Goal: Information Seeking & Learning: Find specific fact

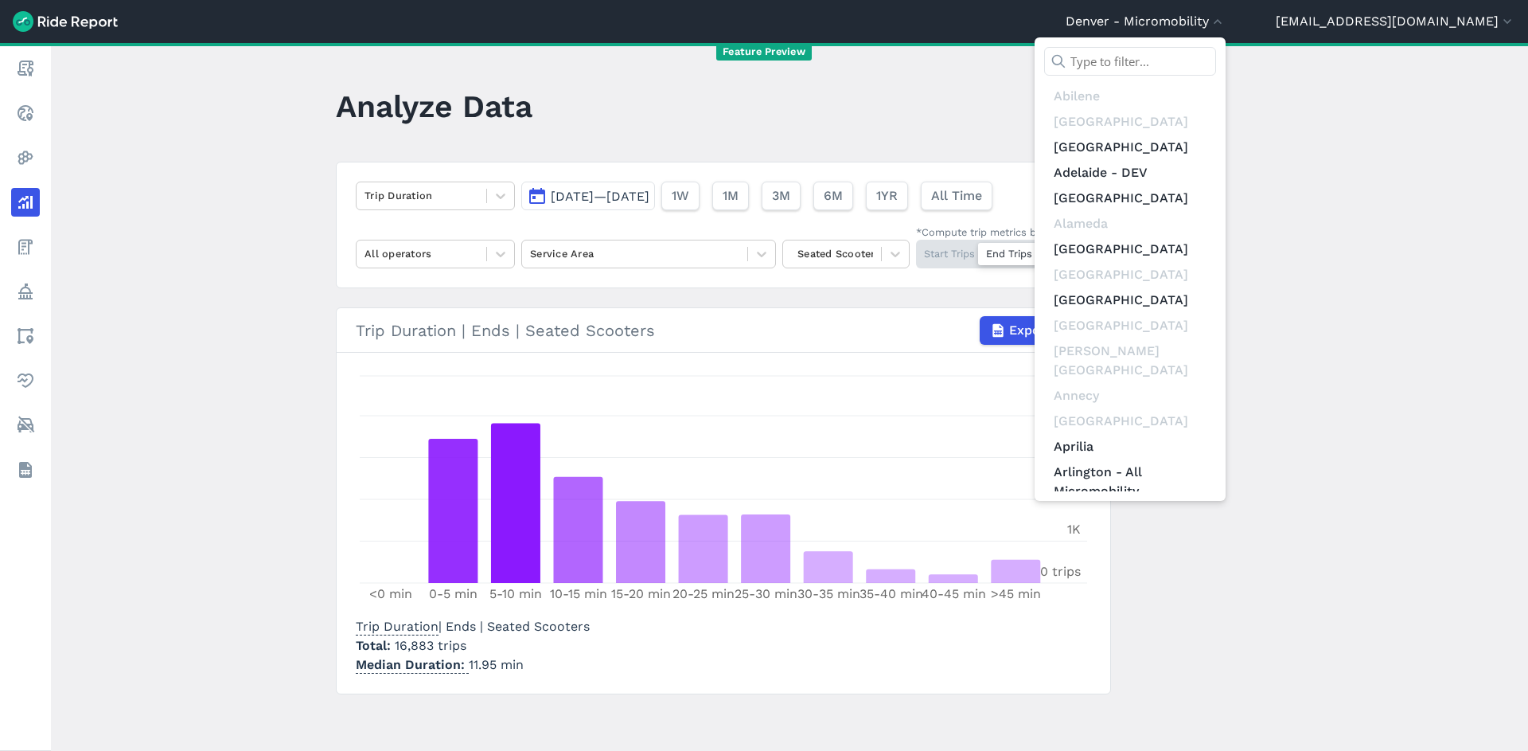
click at [1216, 51] on input "text" at bounding box center [1130, 61] width 172 height 29
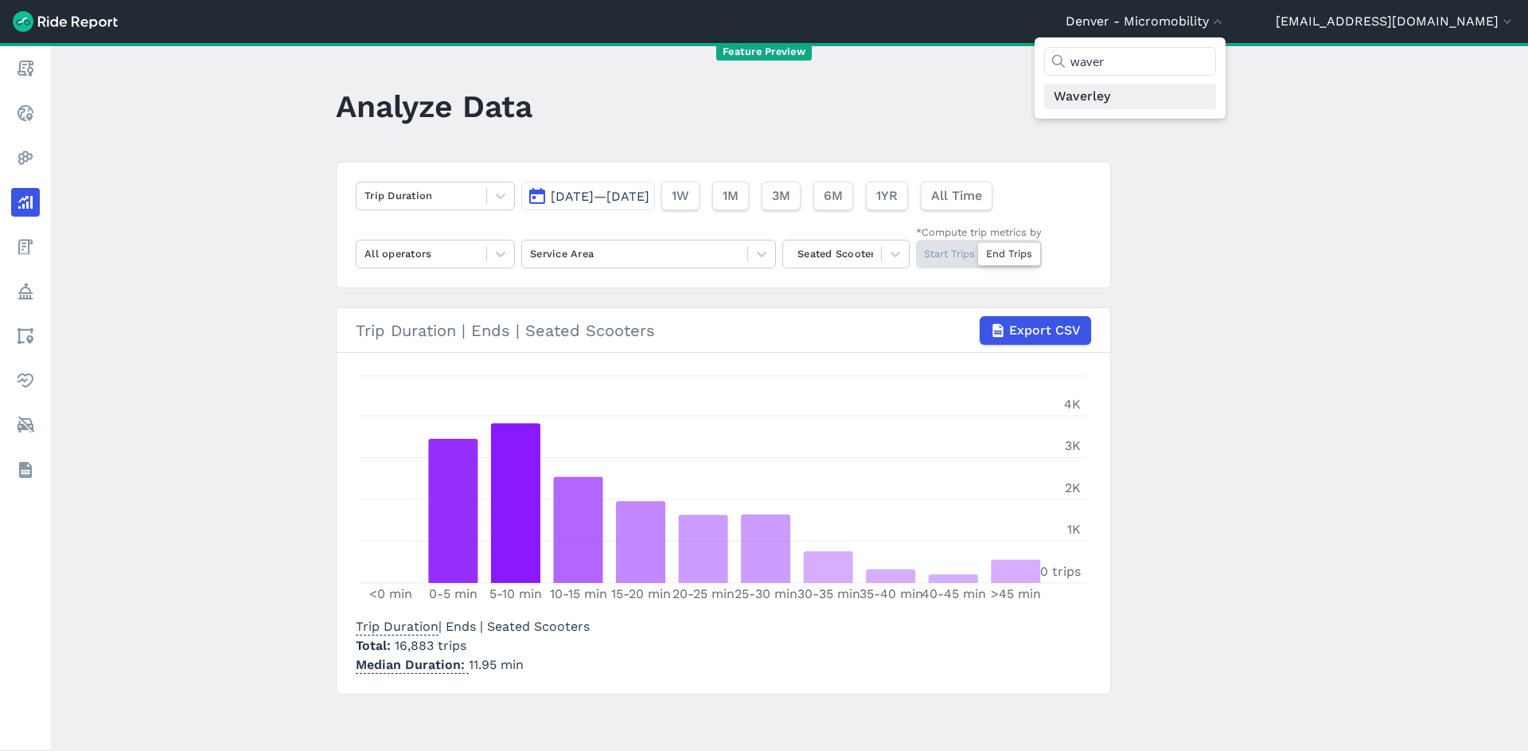
type input "waver"
click at [1214, 100] on link "Waverley" at bounding box center [1130, 96] width 172 height 25
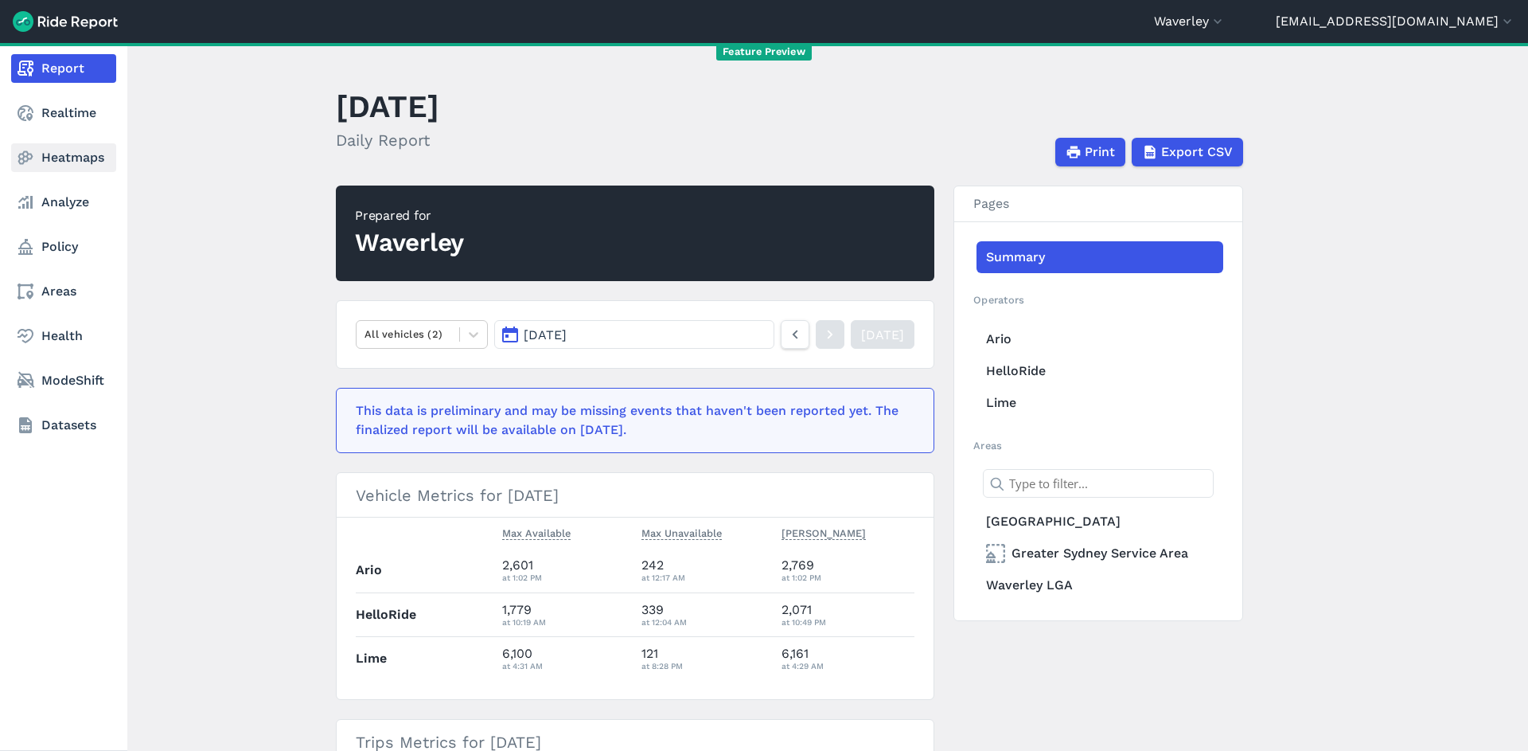
click at [80, 166] on link "Heatmaps" at bounding box center [63, 157] width 105 height 29
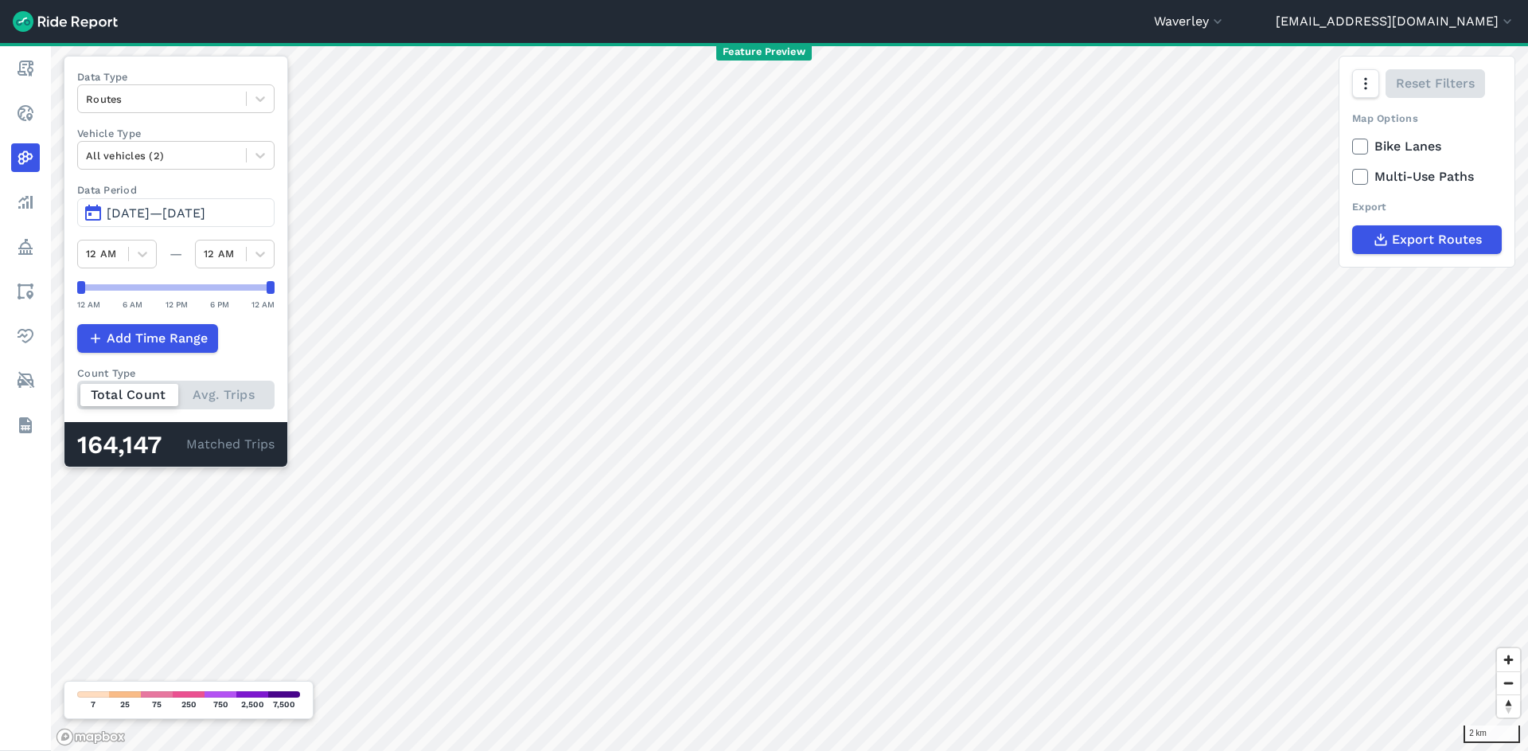
drag, startPoint x: 218, startPoint y: 195, endPoint x: 224, endPoint y: 205, distance: 12.2
click at [220, 197] on label "Data Period" at bounding box center [175, 189] width 197 height 15
click at [226, 205] on button "Jun 6, 2025—Sep 4, 2025" at bounding box center [175, 212] width 197 height 29
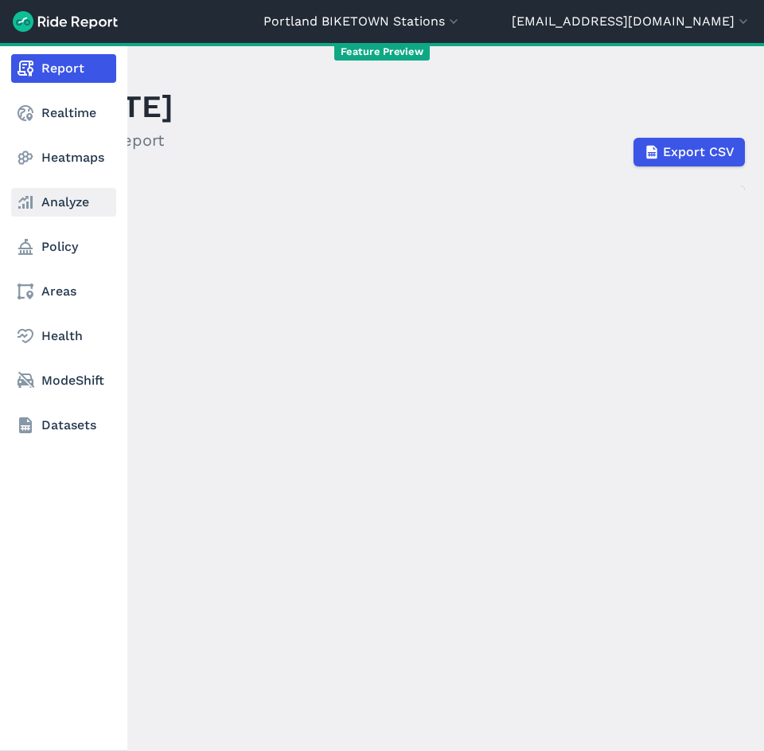
click at [38, 196] on link "Analyze" at bounding box center [63, 202] width 105 height 29
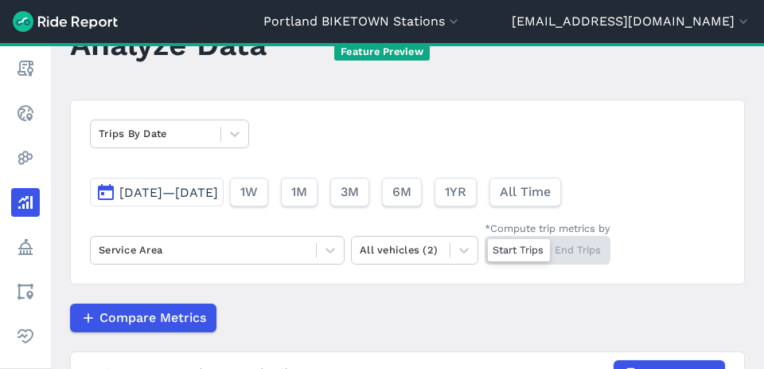
scroll to position [61, 0]
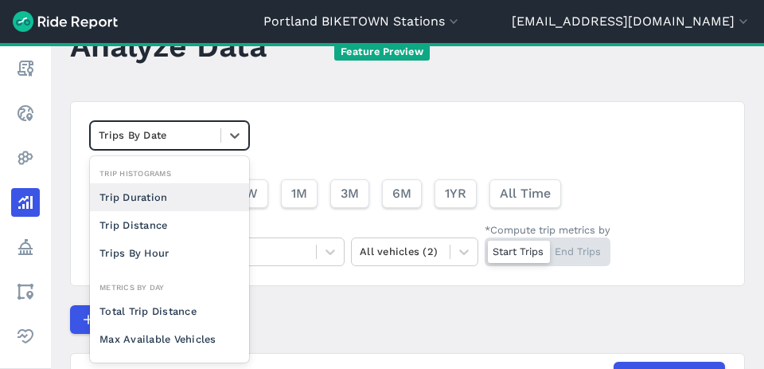
click at [194, 133] on div at bounding box center [156, 135] width 114 height 18
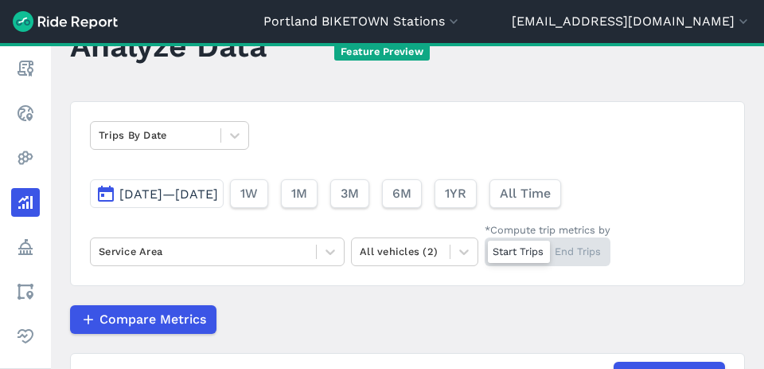
click at [312, 123] on div "Trips By Date [DATE]—[DATE] 1W 1M 3M 6M 1YR All Time Service Area All vehicles …" at bounding box center [407, 193] width 675 height 185
click at [411, 198] on span "6M" at bounding box center [401, 193] width 19 height 19
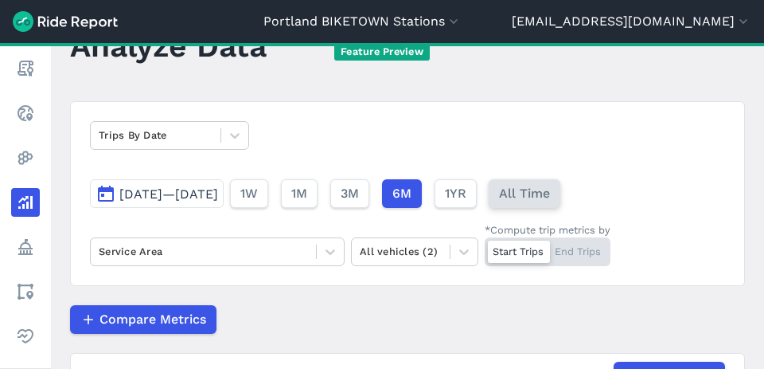
click at [550, 193] on span "All Time" at bounding box center [524, 193] width 51 height 19
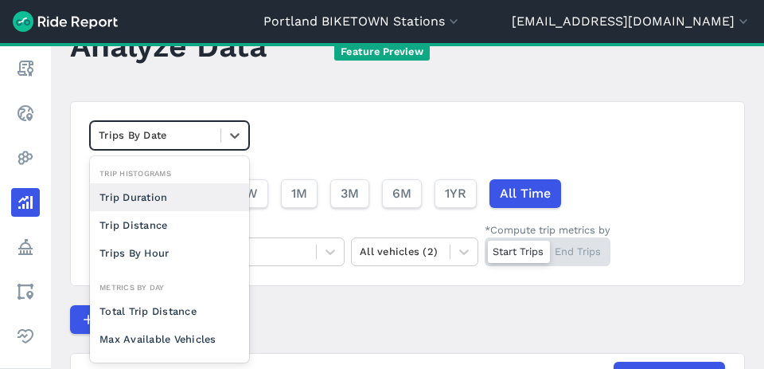
click at [198, 135] on div at bounding box center [156, 135] width 114 height 18
click at [184, 195] on div "Trip Duration" at bounding box center [169, 197] width 159 height 28
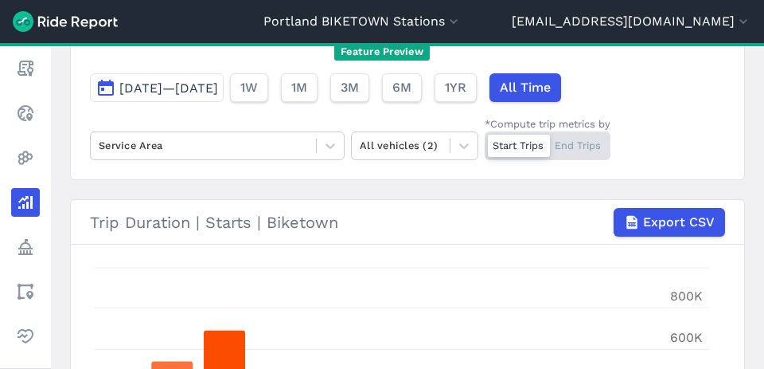
scroll to position [442, 0]
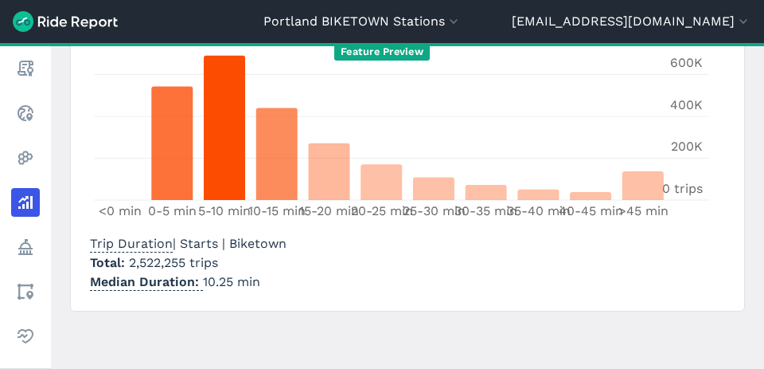
click at [142, 264] on span "2,522,255 trips" at bounding box center [173, 262] width 89 height 15
click at [178, 264] on span "2,522,255 trips" at bounding box center [173, 262] width 89 height 15
drag, startPoint x: 131, startPoint y: 264, endPoint x: 189, endPoint y: 257, distance: 58.6
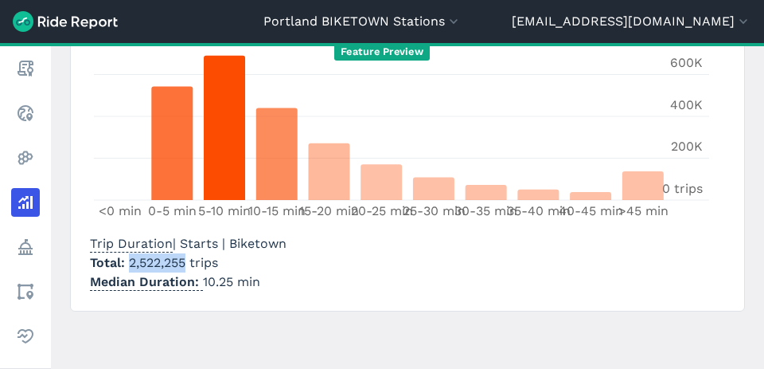
click at [189, 257] on span "2,522,255 trips" at bounding box center [173, 262] width 89 height 15
copy span "2,522,255"
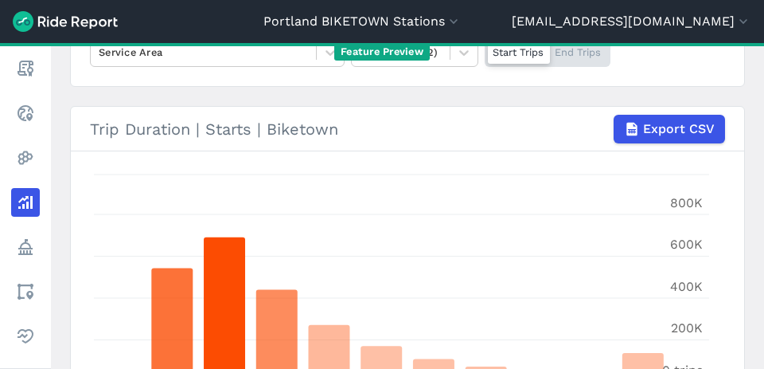
scroll to position [0, 0]
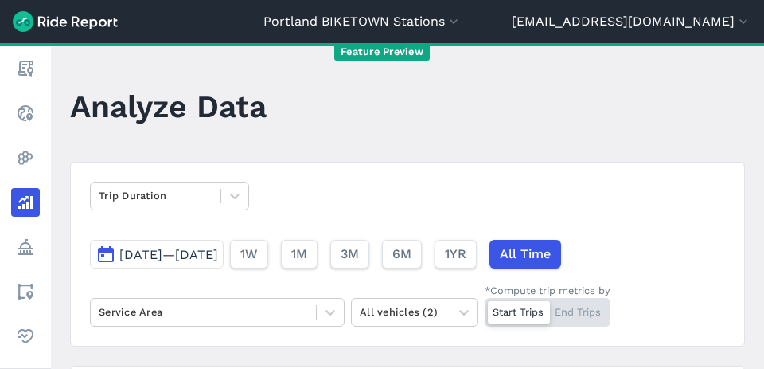
click at [591, 321] on div "Start Trips End Trips" at bounding box center [548, 312] width 126 height 29
click at [485, 308] on input "*Compute trip metrics by Start Trips End Trips" at bounding box center [485, 303] width 0 height 10
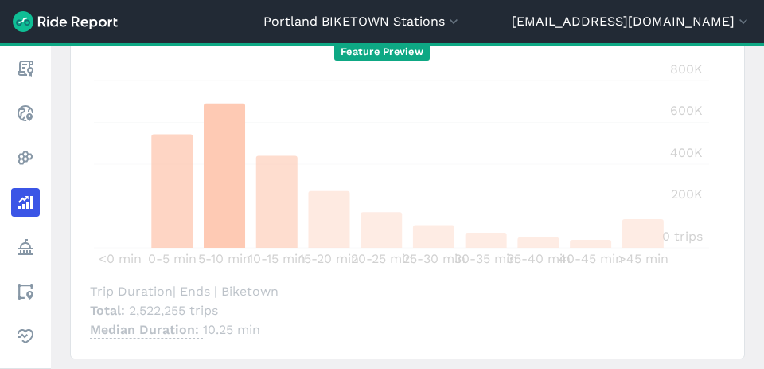
scroll to position [442, 0]
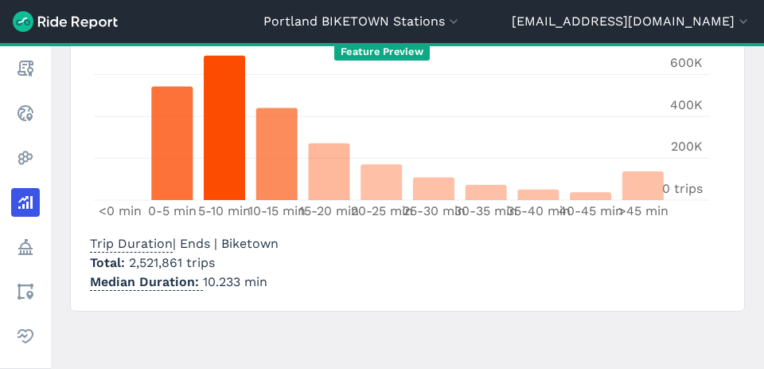
click at [154, 264] on span "2,521,861 trips" at bounding box center [172, 262] width 86 height 15
click at [191, 258] on span "2,521,861 trips" at bounding box center [172, 262] width 86 height 15
drag, startPoint x: 183, startPoint y: 262, endPoint x: 129, endPoint y: 266, distance: 54.3
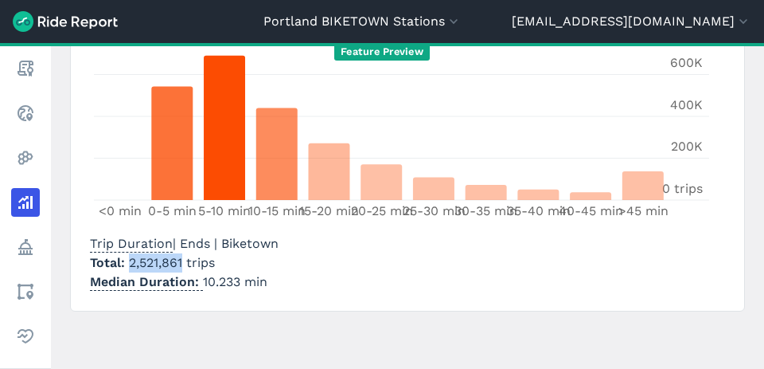
click at [129, 266] on p "Total 2,521,861 trips" at bounding box center [184, 262] width 189 height 19
copy span "2,521,861"
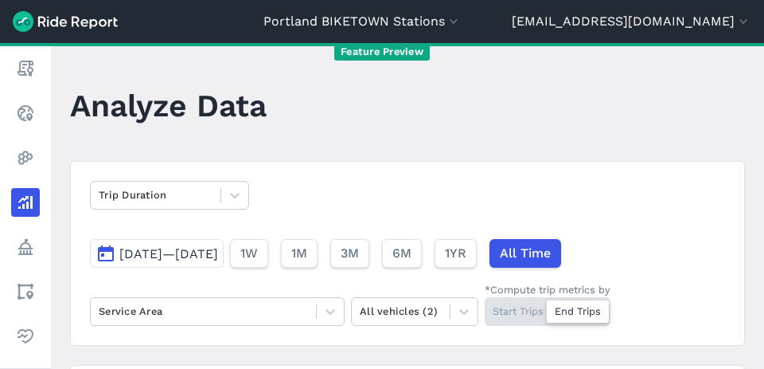
scroll to position [0, 0]
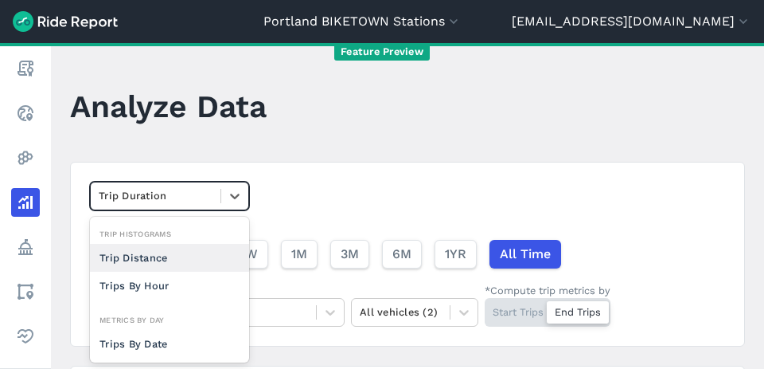
click at [187, 193] on div at bounding box center [156, 195] width 114 height 18
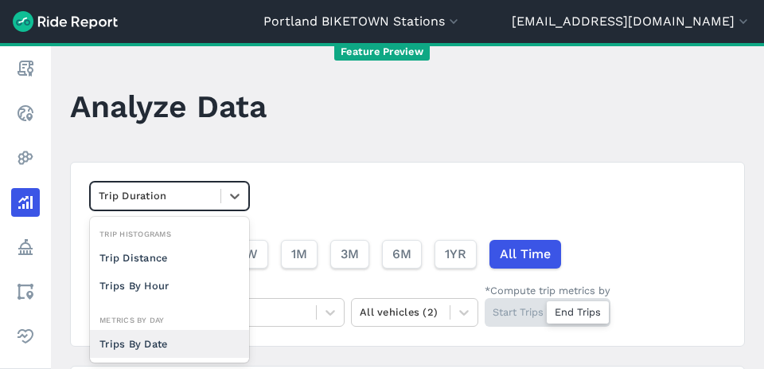
click at [169, 338] on div "Trips By Date" at bounding box center [169, 344] width 159 height 28
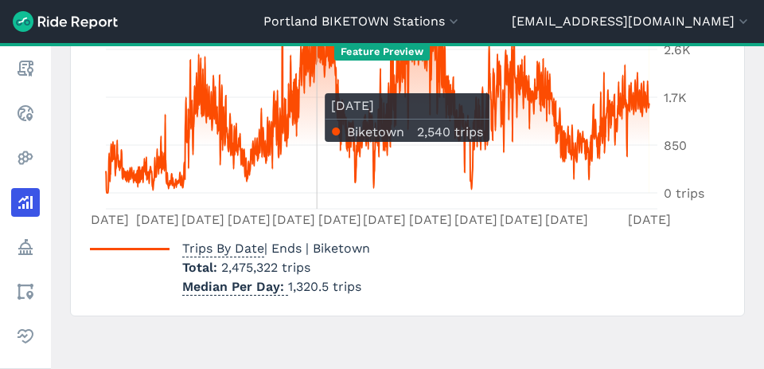
scroll to position [516, 0]
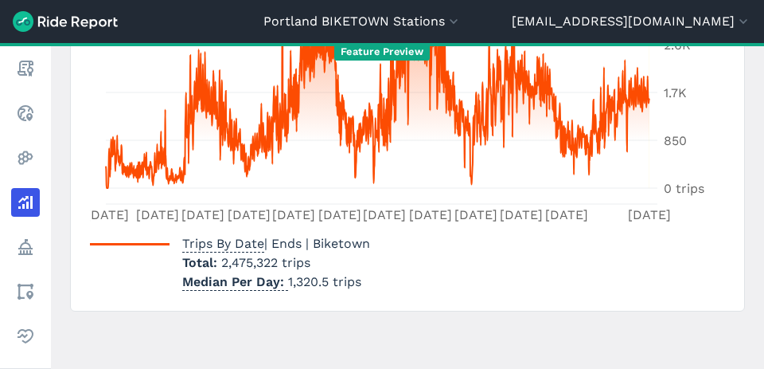
click at [250, 266] on span "2,475,322 trips" at bounding box center [265, 262] width 89 height 15
click at [280, 261] on span "2,475,322 trips" at bounding box center [265, 262] width 89 height 15
drag, startPoint x: 281, startPoint y: 263, endPoint x: 223, endPoint y: 264, distance: 58.1
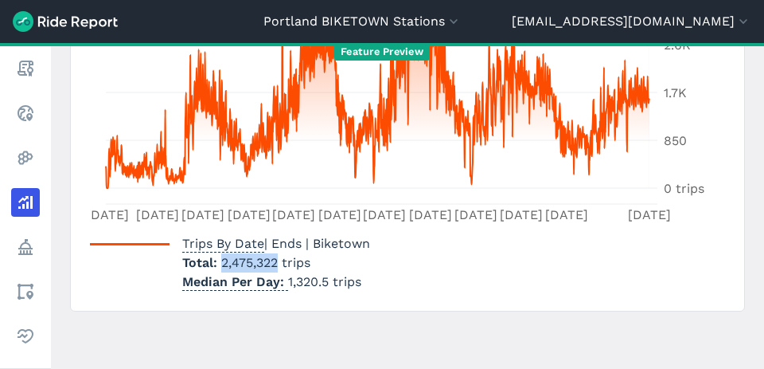
click at [223, 264] on span "2,475,322 trips" at bounding box center [265, 262] width 89 height 15
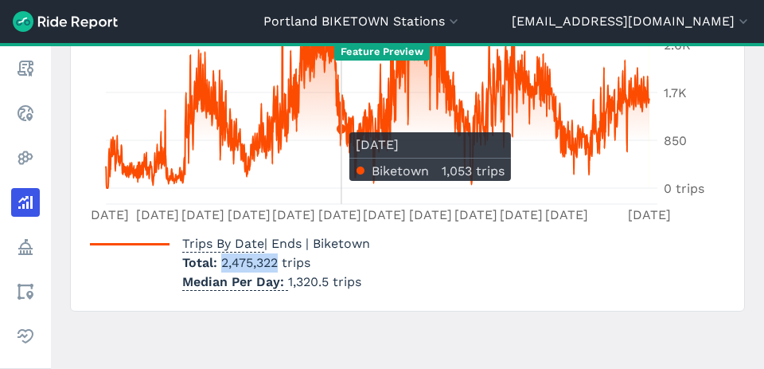
copy span "2,475,322"
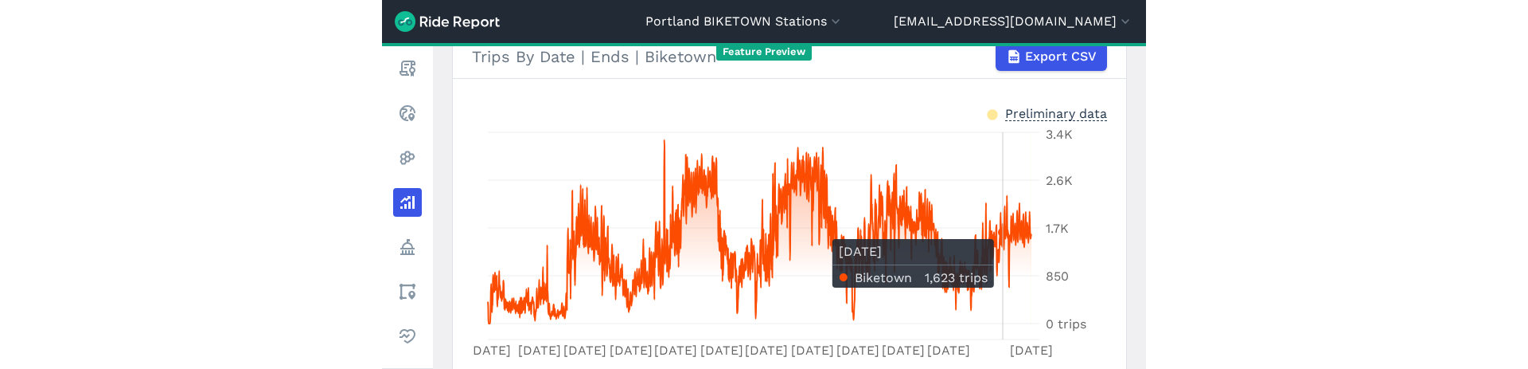
scroll to position [92, 0]
